Goal: Entertainment & Leisure: Consume media (video, audio)

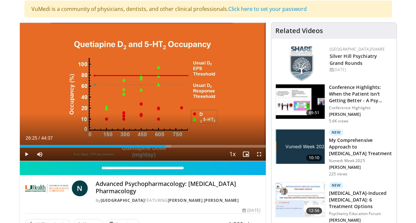
click at [25, 154] on span "Video Player" at bounding box center [26, 153] width 13 height 13
click at [26, 153] on span "Video Player" at bounding box center [26, 153] width 13 height 13
click at [24, 153] on span "Video Player" at bounding box center [26, 153] width 13 height 13
click at [26, 152] on span "Video Player" at bounding box center [26, 153] width 13 height 13
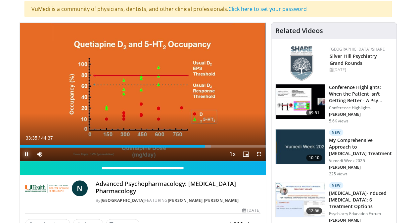
click at [26, 153] on span "Video Player" at bounding box center [26, 153] width 13 height 13
click at [26, 154] on span "Video Player" at bounding box center [26, 153] width 13 height 13
click at [27, 155] on span "Video Player" at bounding box center [26, 153] width 13 height 13
click at [26, 153] on span "Video Player" at bounding box center [26, 153] width 13 height 13
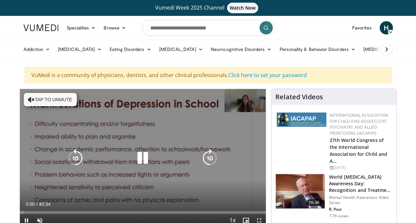
click at [31, 98] on icon "Video Player" at bounding box center [31, 99] width 7 height 7
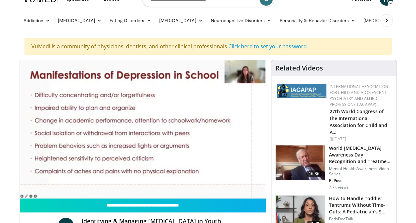
scroll to position [66, 0]
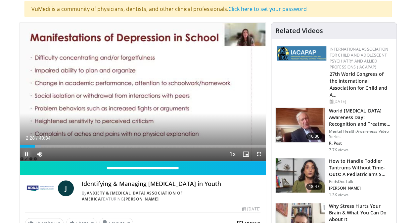
click at [26, 155] on span "Video Player" at bounding box center [26, 153] width 13 height 13
click at [26, 153] on span "Video Player" at bounding box center [26, 153] width 13 height 13
click at [27, 154] on span "Video Player" at bounding box center [26, 153] width 13 height 13
